Goal: Task Accomplishment & Management: Use online tool/utility

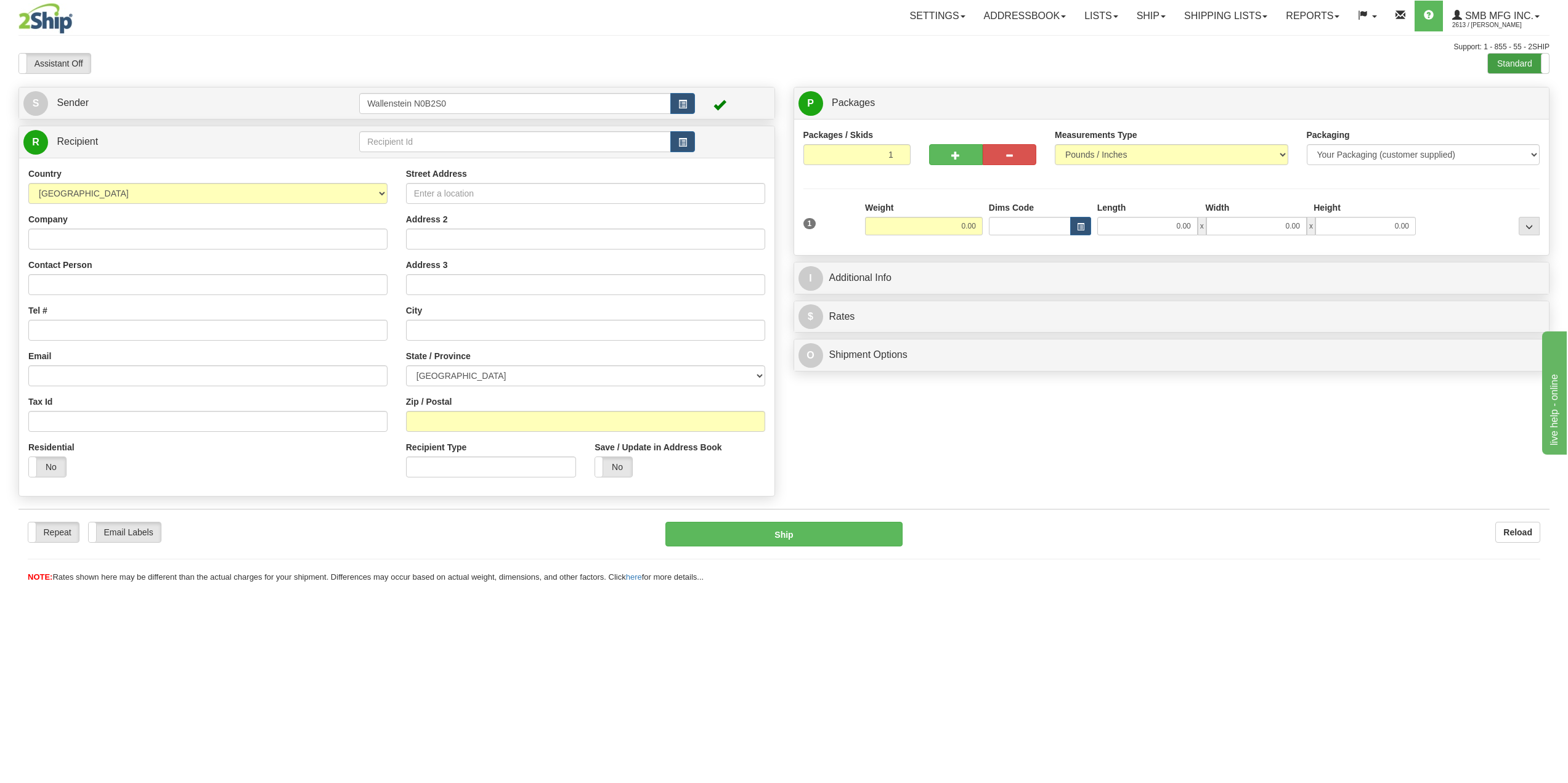
click at [1519, 68] on label "Standard" at bounding box center [1519, 63] width 61 height 20
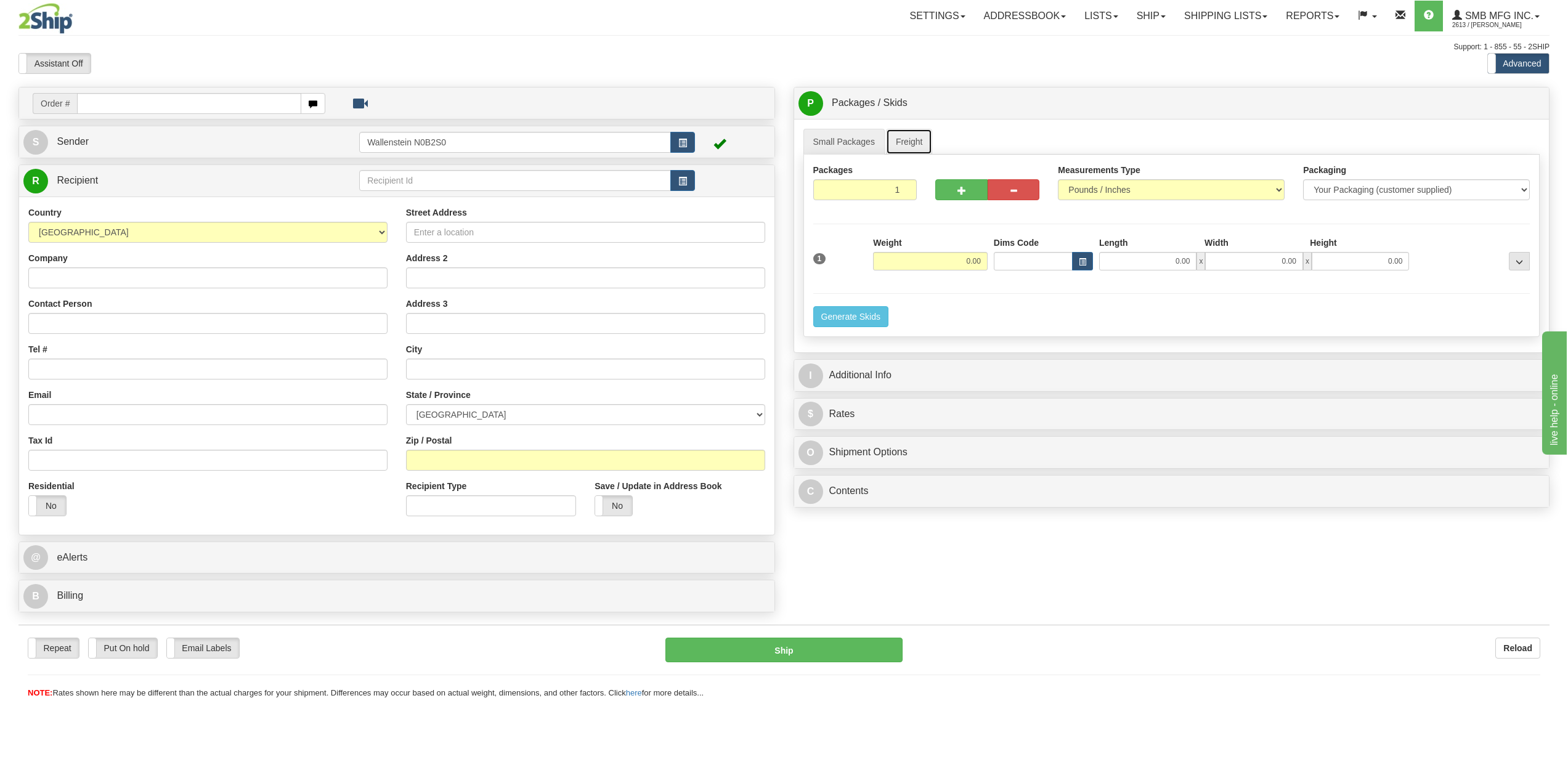
click at [920, 148] on link "Freight" at bounding box center [909, 141] width 47 height 26
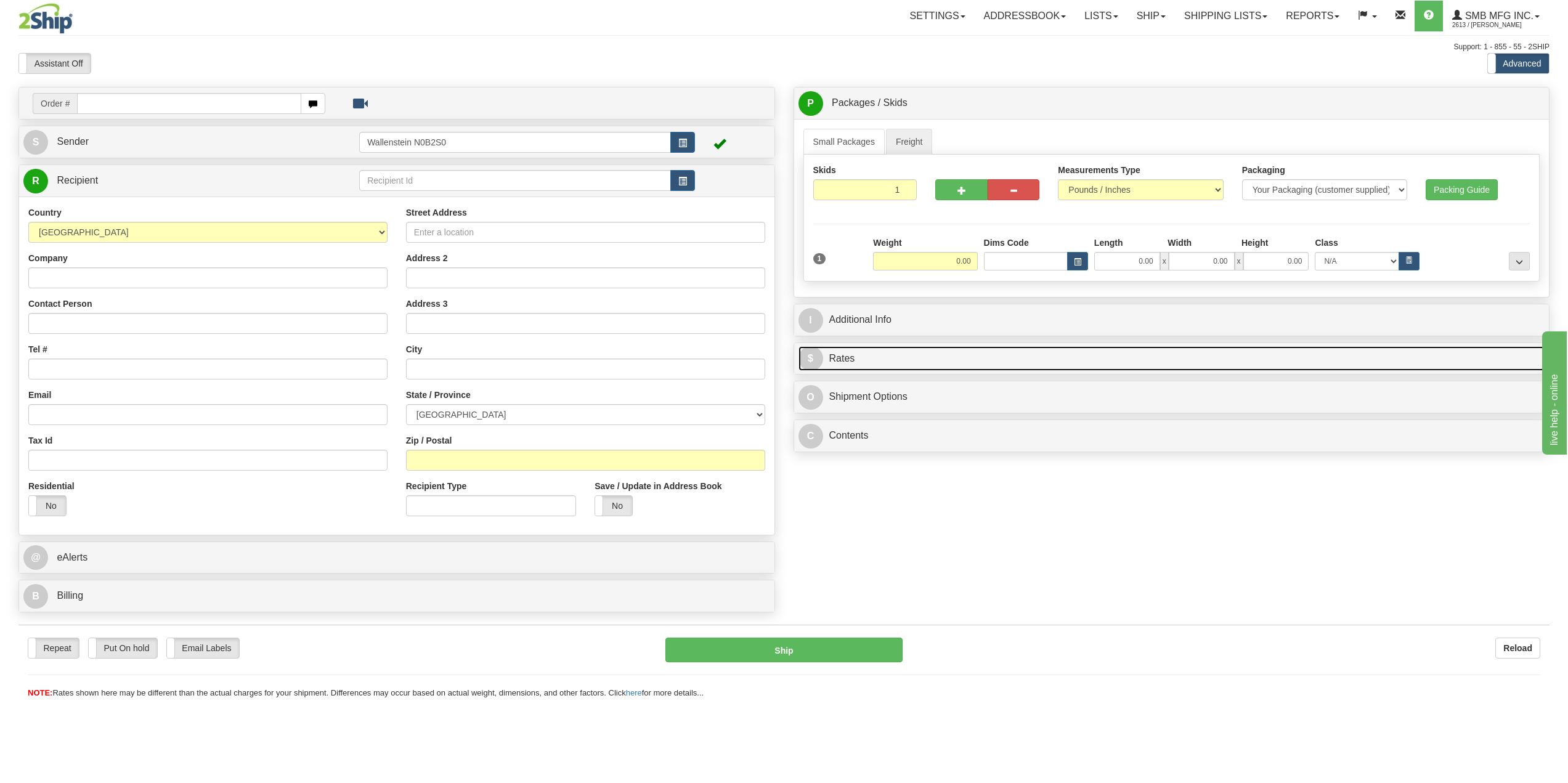
click at [840, 368] on link "$ Rates" at bounding box center [1171, 359] width 747 height 25
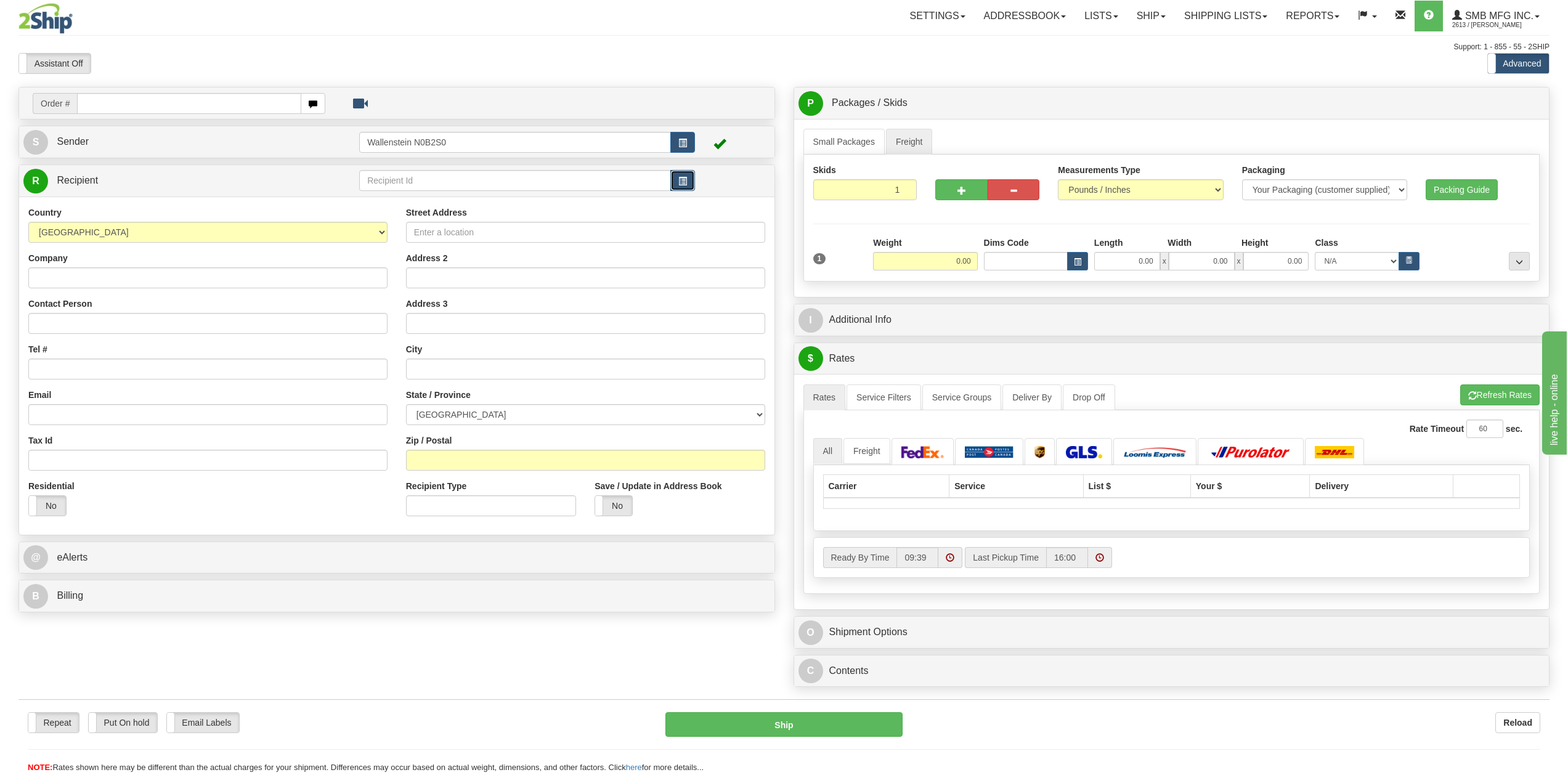
click at [687, 174] on button "button" at bounding box center [682, 181] width 24 height 21
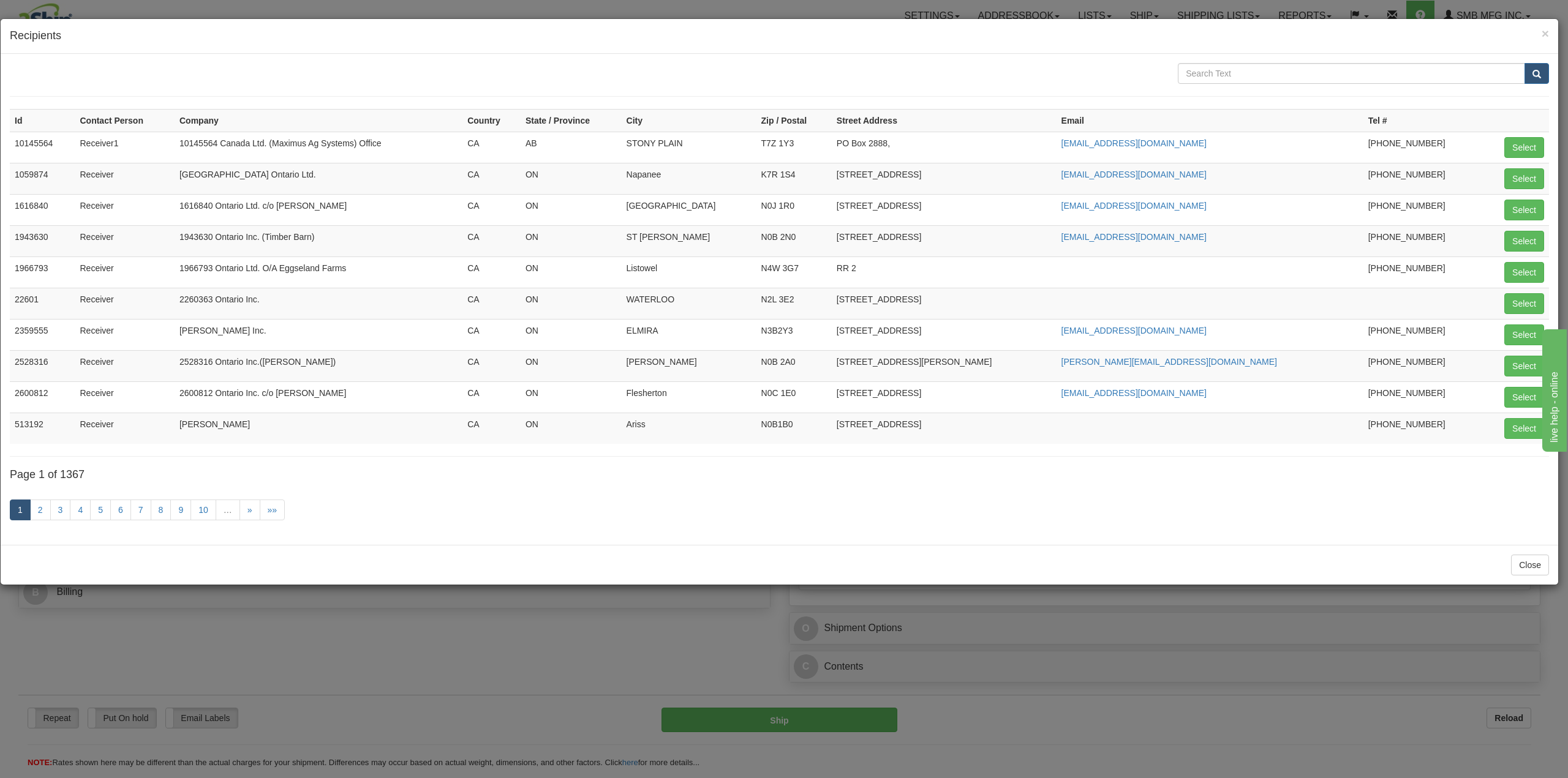
click at [266, 335] on td "Rolan Inc." at bounding box center [318, 335] width 288 height 31
click at [1516, 331] on button "Select" at bounding box center [1524, 335] width 40 height 21
type input "2359555"
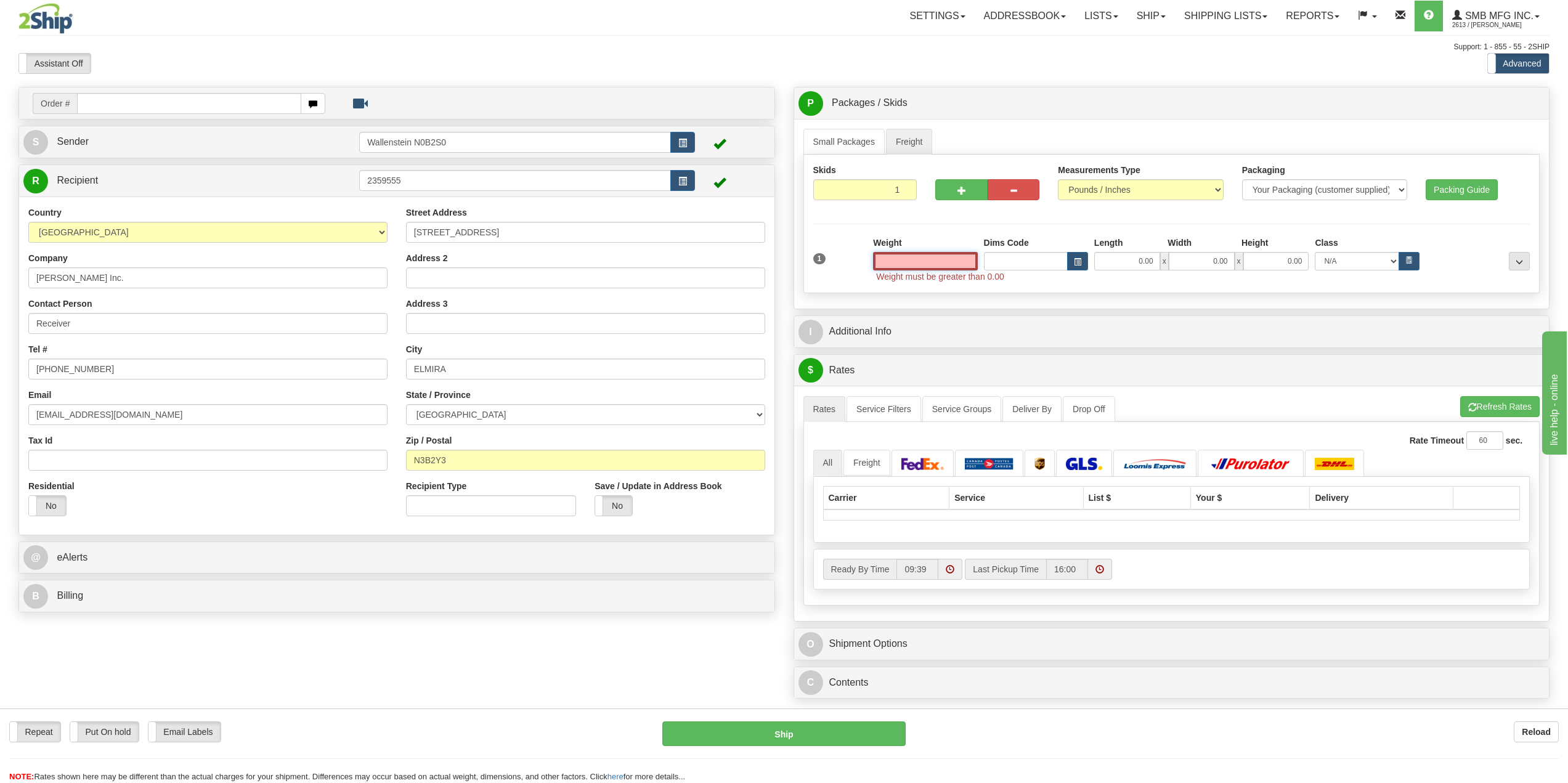
click at [935, 266] on input "text" at bounding box center [925, 262] width 104 height 19
type input "0.00"
click at [931, 259] on input "0.00" at bounding box center [925, 262] width 104 height 19
click at [931, 259] on input "text" at bounding box center [925, 262] width 104 height 19
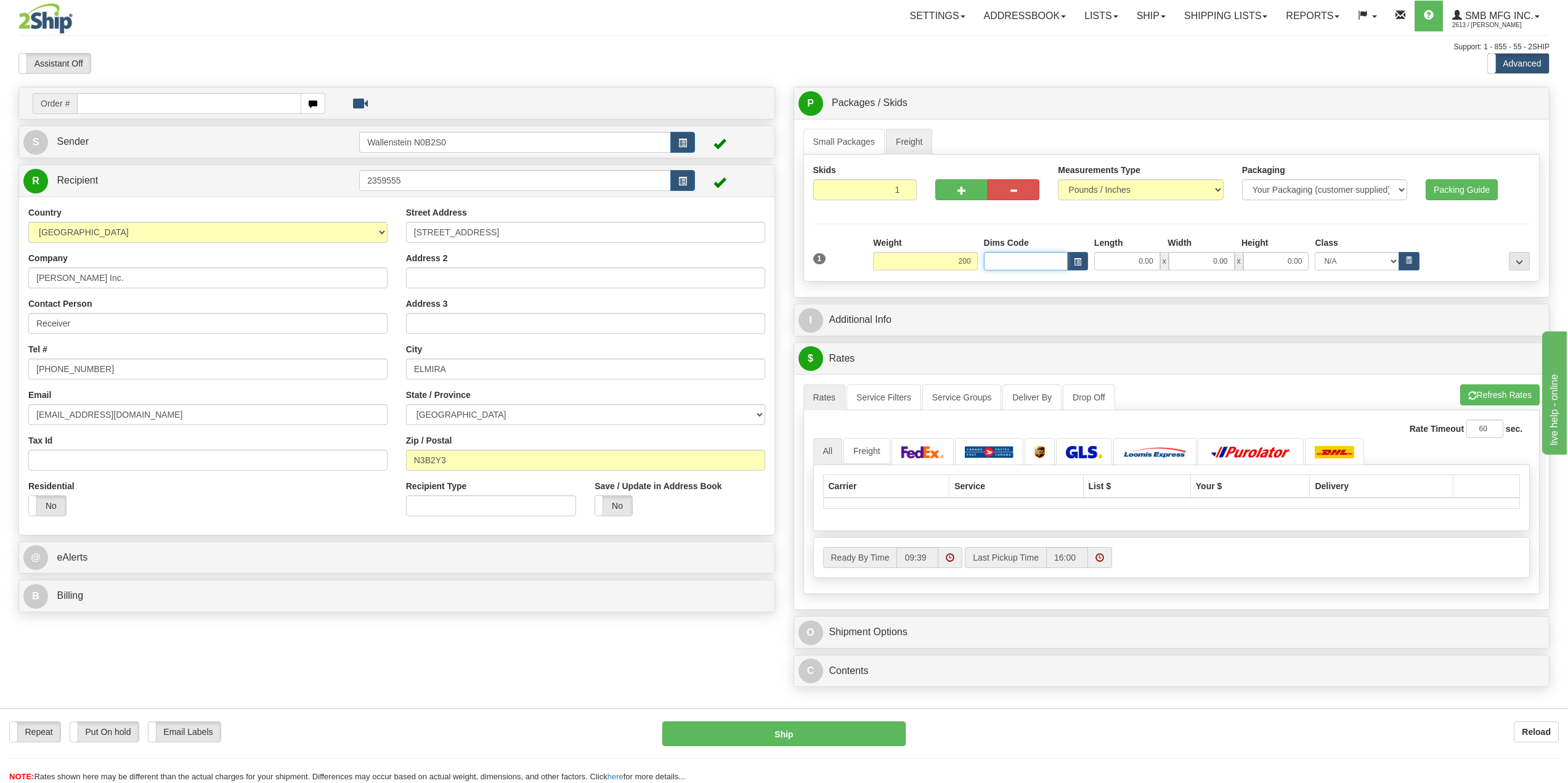
type input "200.00"
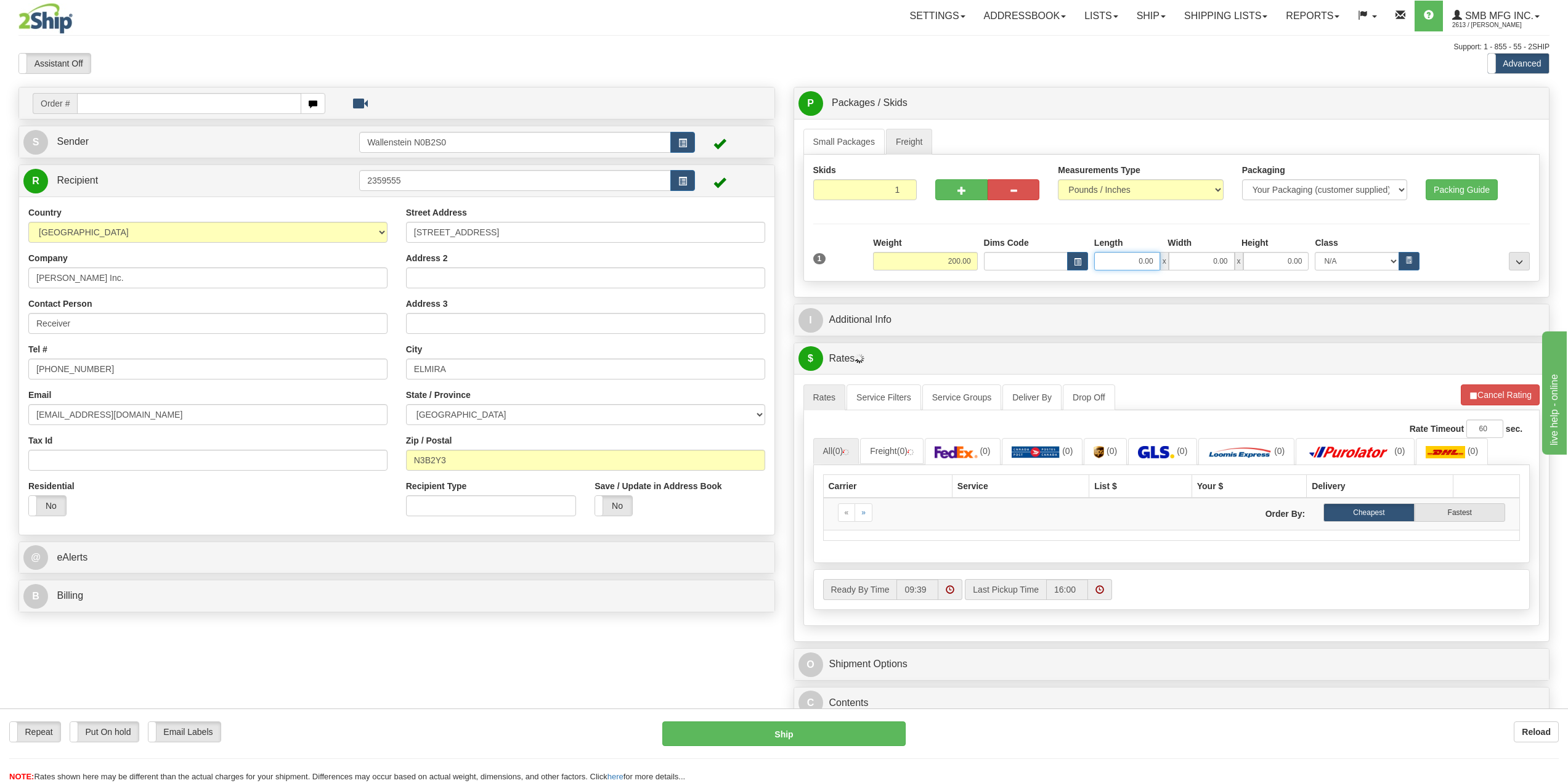
click at [1113, 270] on input "0.00" at bounding box center [1128, 262] width 66 height 19
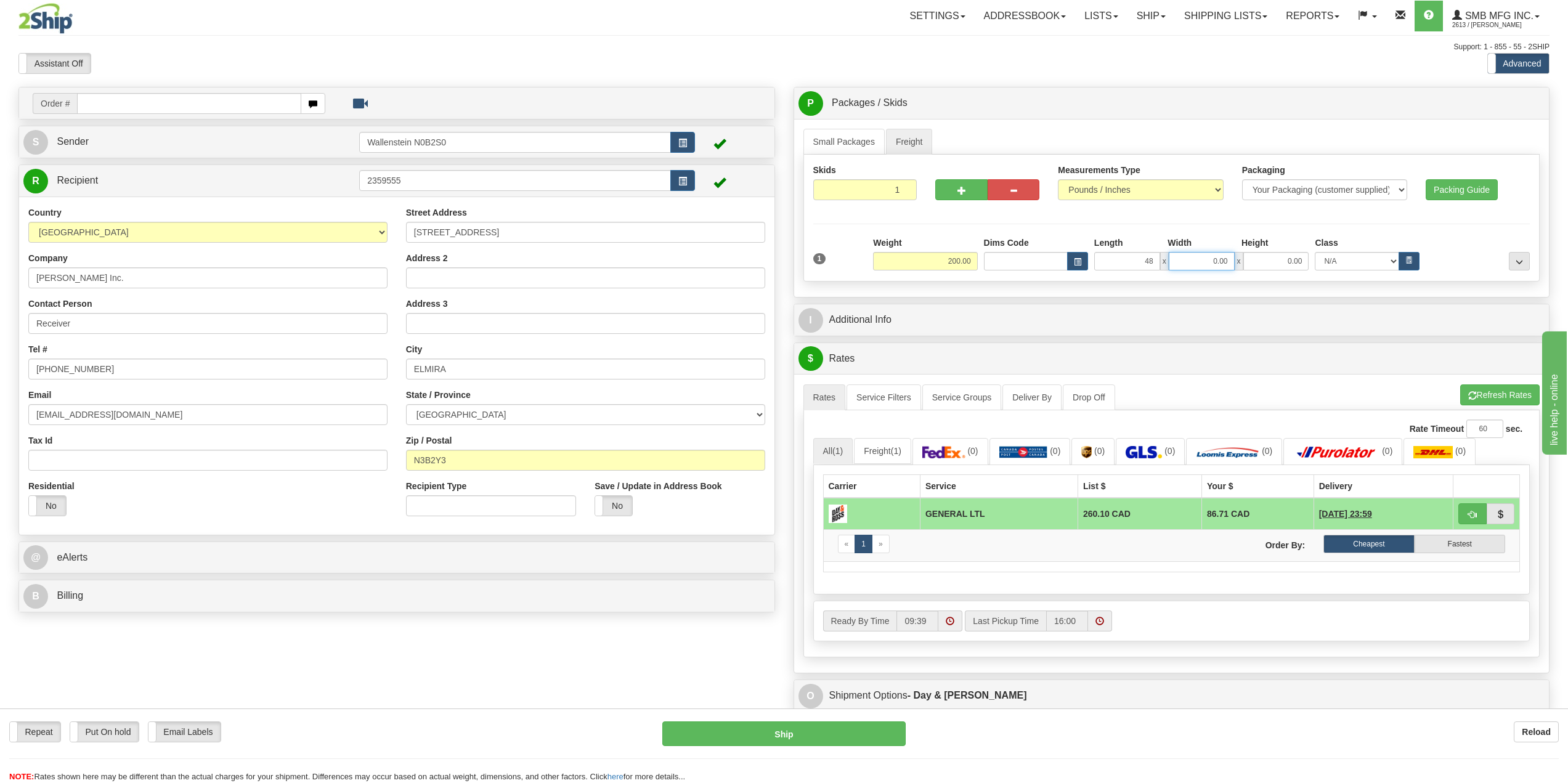
type input "48.00"
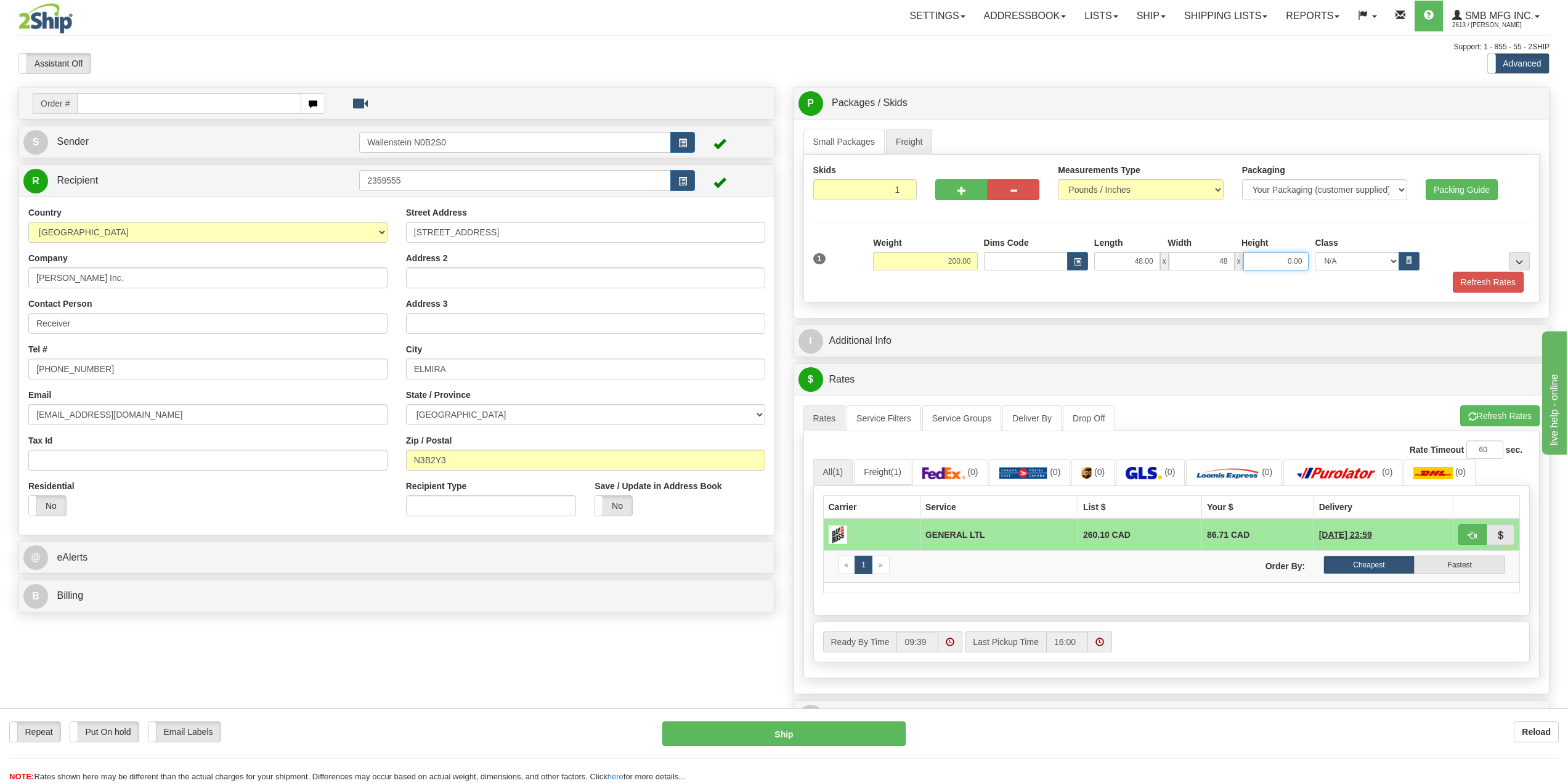
type input "48.00"
click at [1473, 538] on span "button" at bounding box center [1472, 536] width 9 height 8
type input "GL"
